Goal: Task Accomplishment & Management: Complete application form

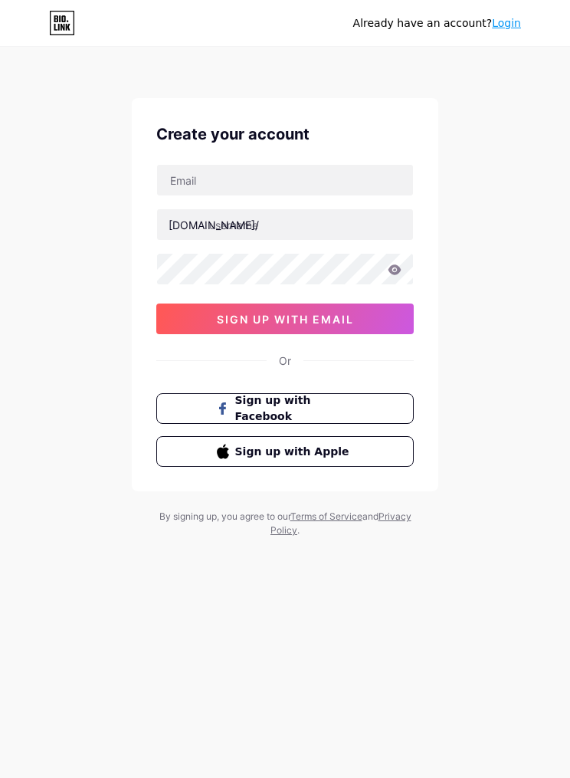
click at [198, 449] on button "Sign up with Apple" at bounding box center [284, 451] width 257 height 31
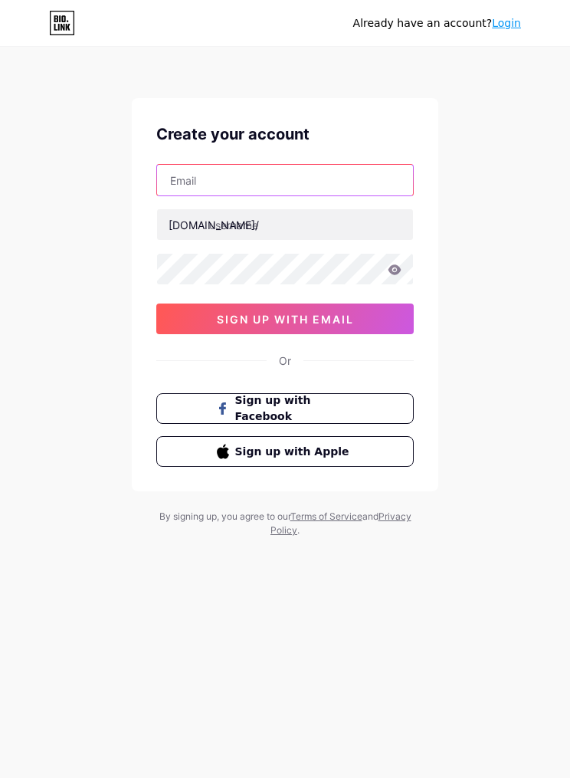
click at [343, 179] on input "text" at bounding box center [285, 180] width 256 height 31
type input "[EMAIL_ADDRESS][DOMAIN_NAME]"
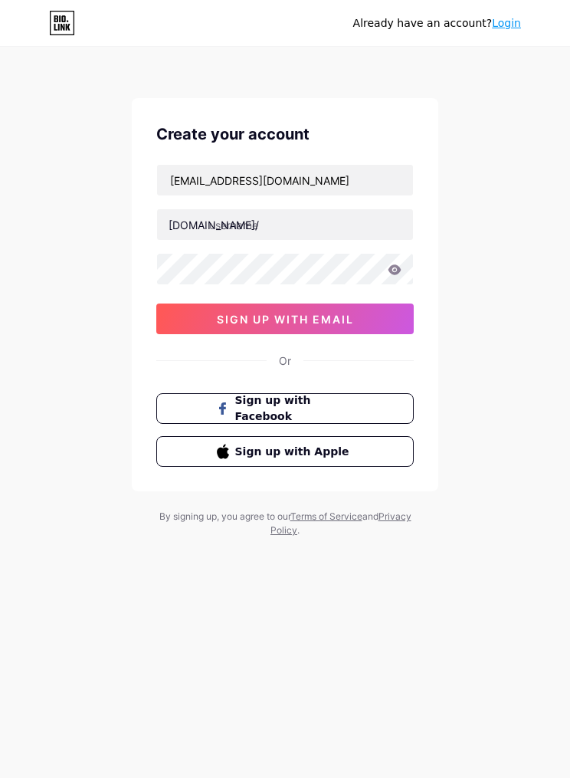
click at [398, 274] on icon at bounding box center [395, 269] width 14 height 11
click at [400, 272] on icon at bounding box center [395, 269] width 14 height 11
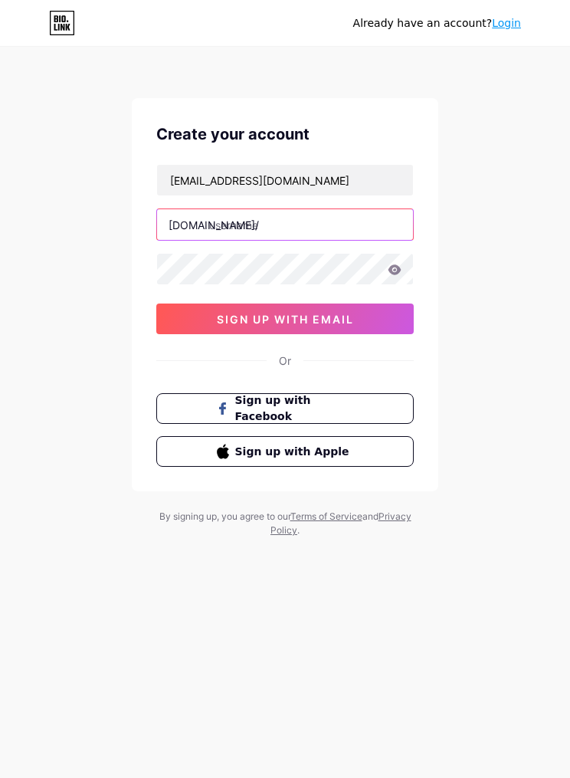
click at [375, 237] on input "text" at bounding box center [285, 224] width 256 height 31
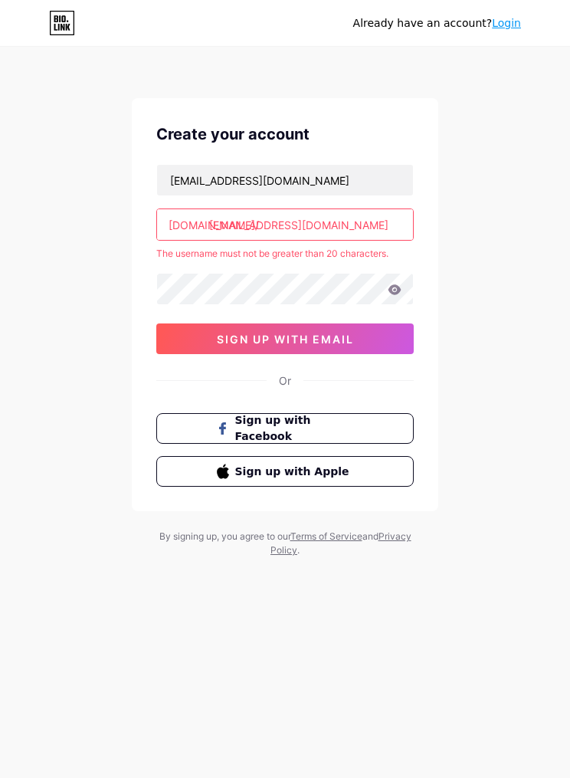
click at [353, 231] on input "[EMAIL_ADDRESS][DOMAIN_NAME]" at bounding box center [285, 224] width 256 height 31
type input "k"
click at [372, 215] on input "text" at bounding box center [285, 224] width 256 height 31
click at [0, 467] on div "Already have an account? Login Create your account [EMAIL_ADDRESS][DOMAIN_NAME]…" at bounding box center [285, 303] width 570 height 606
click at [345, 224] on input "roblox." at bounding box center [285, 224] width 256 height 31
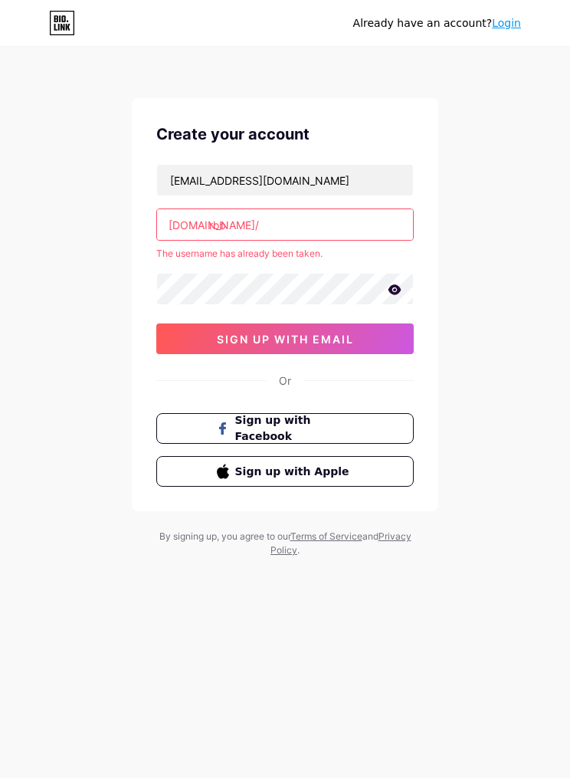
click at [205, 214] on input "rob" at bounding box center [285, 224] width 256 height 31
click at [296, 225] on input "rob" at bounding box center [285, 224] width 256 height 31
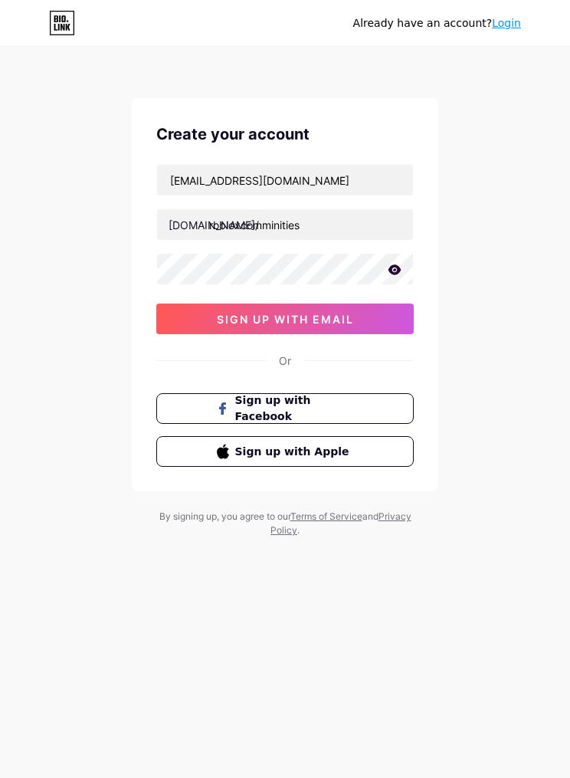
click at [380, 313] on button "sign up with email" at bounding box center [284, 318] width 257 height 31
type input "robloxcomminities/"
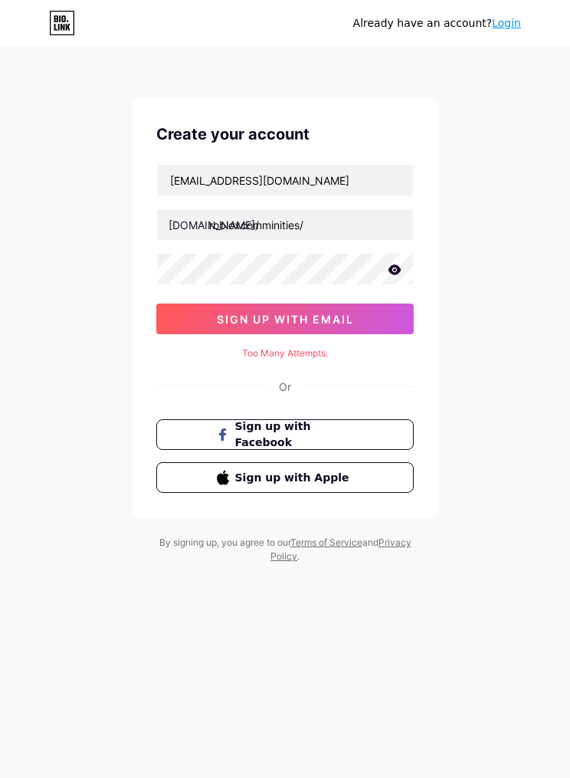
click at [391, 320] on button "sign up with email" at bounding box center [284, 318] width 257 height 31
click at [392, 271] on icon at bounding box center [395, 269] width 13 height 10
click at [464, 274] on div "Already have an account? Login Create your account [EMAIL_ADDRESS][DOMAIN_NAME]…" at bounding box center [285, 306] width 570 height 612
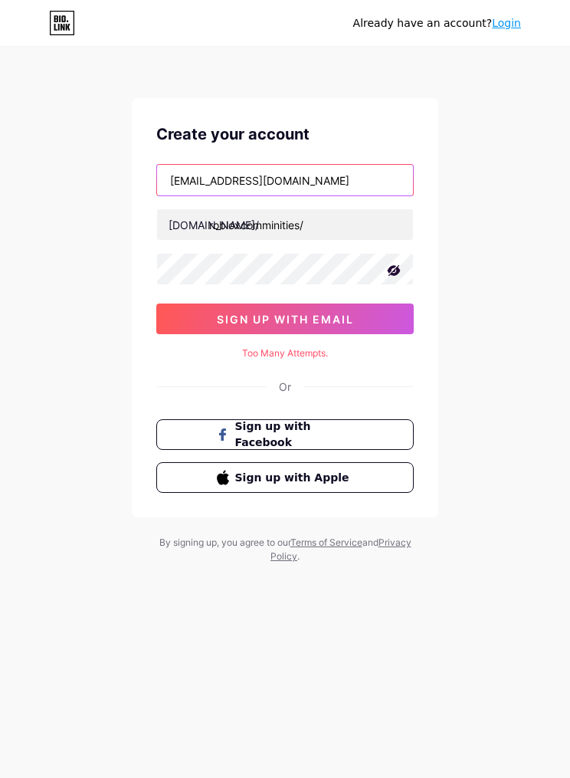
click at [385, 188] on input "[EMAIL_ADDRESS][DOMAIN_NAME]" at bounding box center [285, 180] width 256 height 31
type input "k"
type input "[EMAIL_ADDRESS][DOMAIN_NAME]"
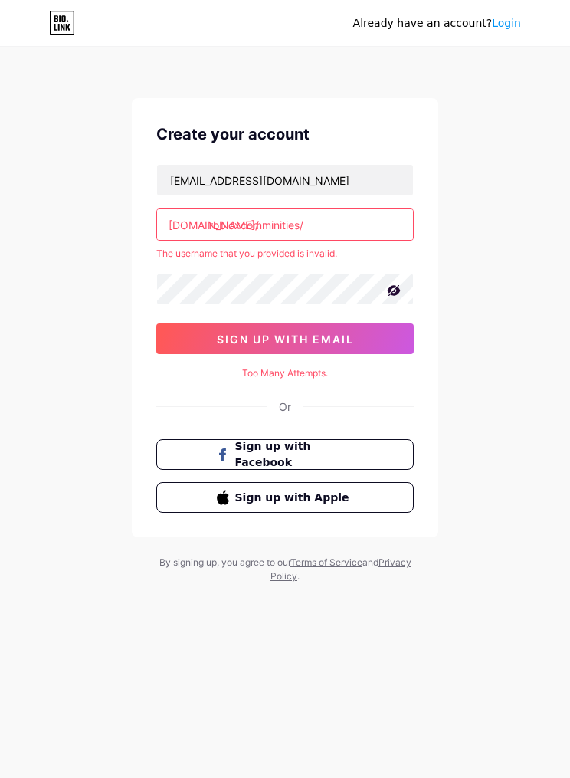
click at [385, 338] on button "sign up with email" at bounding box center [284, 338] width 257 height 31
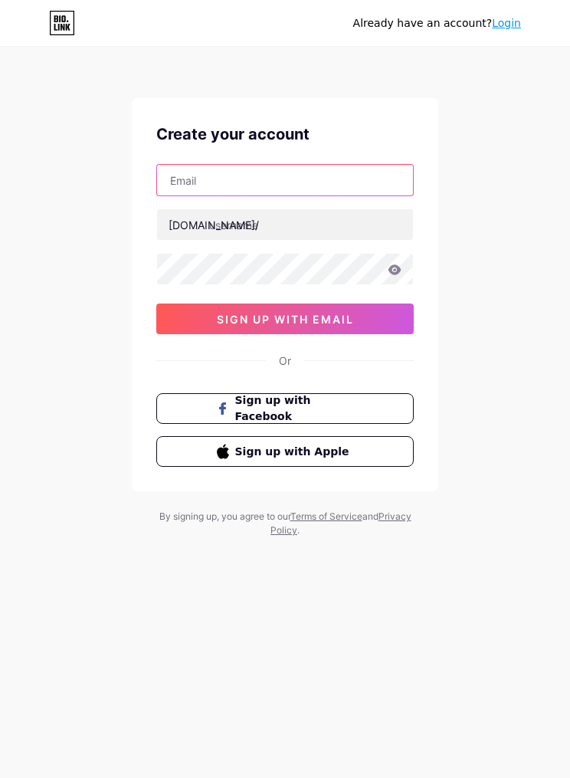
click at [359, 195] on input "text" at bounding box center [285, 180] width 256 height 31
type input "[EMAIL_ADDRESS][DOMAIN_NAME]"
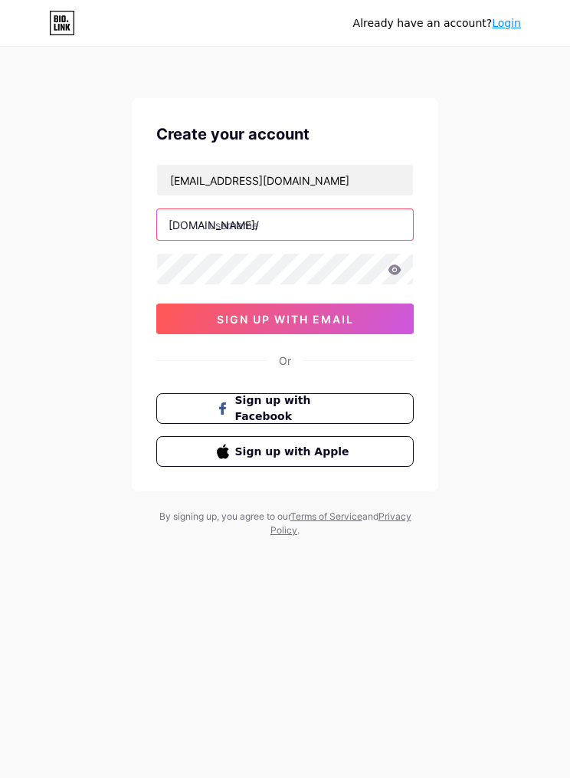
click at [352, 229] on input "text" at bounding box center [285, 224] width 256 height 31
type input "m"
type input "robloxcommunities"
click at [372, 320] on button "sign up with email" at bounding box center [284, 318] width 257 height 31
